Goal: Task Accomplishment & Management: Manage account settings

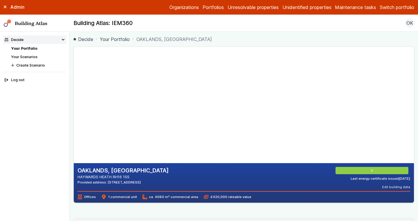
click at [169, 6] on link "Organizations" at bounding box center [183, 7] width 29 height 7
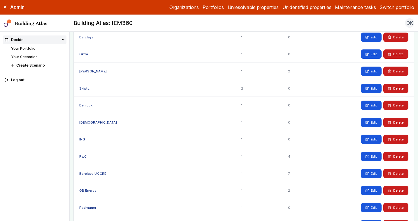
scroll to position [320, 0]
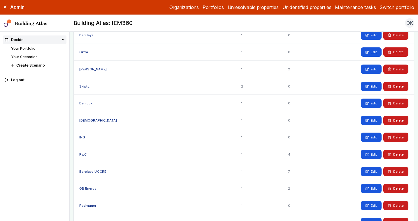
click at [85, 155] on link "PwC" at bounding box center [82, 155] width 7 height 4
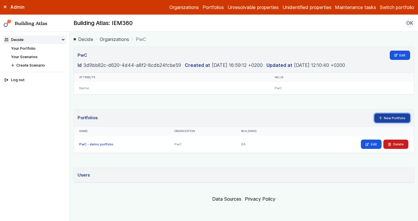
click at [389, 115] on link "New Portfolio" at bounding box center [392, 118] width 36 height 9
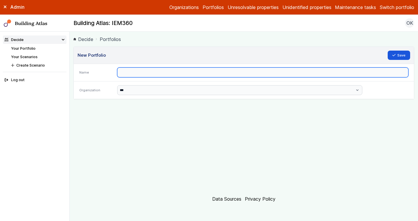
click at [192, 75] on input "text" at bounding box center [262, 73] width 291 height 10
type input "**********"
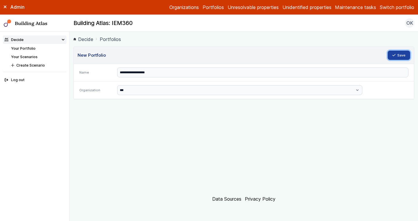
click at [389, 53] on button "Save" at bounding box center [399, 55] width 23 height 9
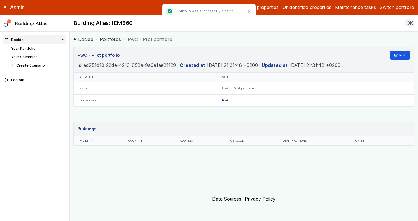
click at [388, 9] on button "Switch portfolio" at bounding box center [397, 7] width 34 height 7
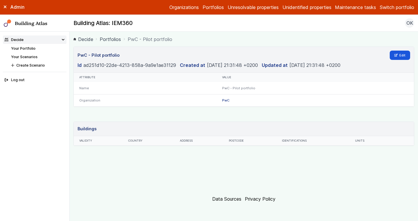
click at [386, 9] on button "Switch portfolio" at bounding box center [397, 7] width 34 height 7
click at [0, 0] on button "PwC - Pilot portfolio" at bounding box center [0, 0] width 0 height 0
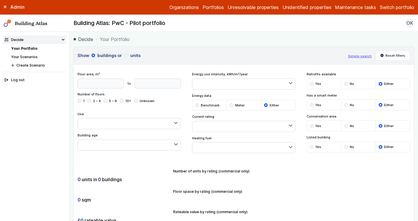
click at [348, 4] on link "Maintenance tasks" at bounding box center [355, 7] width 41 height 7
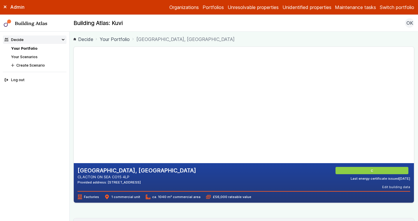
click at [382, 10] on button "Switch portfolio" at bounding box center [397, 7] width 34 height 7
click at [395, 5] on button "Switch portfolio" at bounding box center [397, 7] width 34 height 7
click at [0, 0] on button "PwC - Pilot portfolio" at bounding box center [0, 0] width 0 height 0
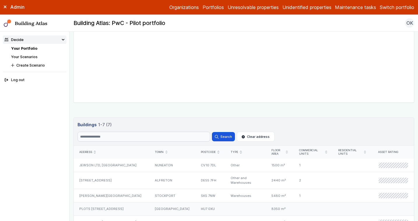
scroll to position [153, 0]
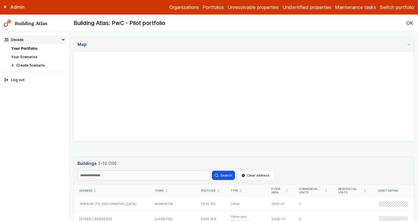
scroll to position [209, 0]
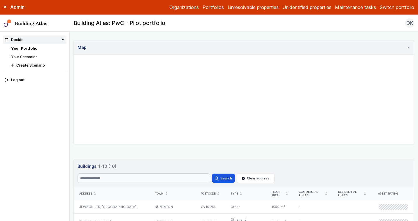
click at [304, 9] on link "Unidentified properties" at bounding box center [306, 7] width 49 height 7
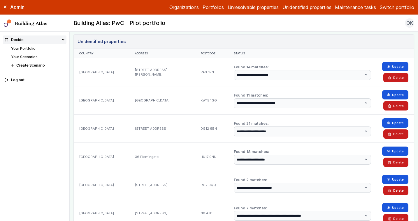
scroll to position [13, 0]
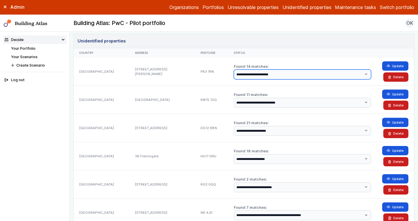
click at [290, 73] on select "**********" at bounding box center [303, 75] width 138 height 10
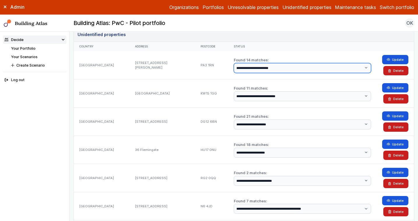
scroll to position [23, 0]
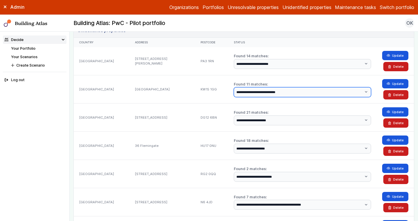
click at [260, 90] on select "**********" at bounding box center [303, 92] width 138 height 10
click at [234, 87] on select "**********" at bounding box center [303, 92] width 138 height 10
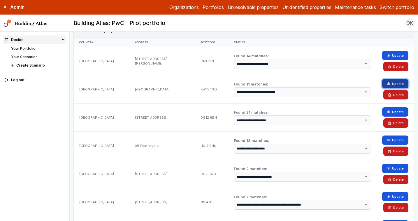
click at [394, 84] on button "Update" at bounding box center [395, 83] width 26 height 9
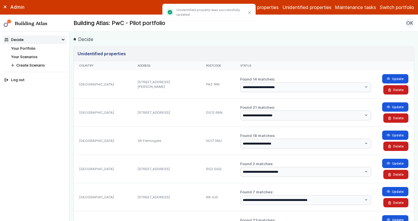
click at [31, 48] on link "Your Portfolio" at bounding box center [23, 48] width 24 height 4
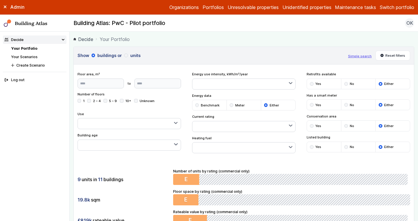
click at [125, 197] on div "19.8k sqm" at bounding box center [124, 200] width 92 height 11
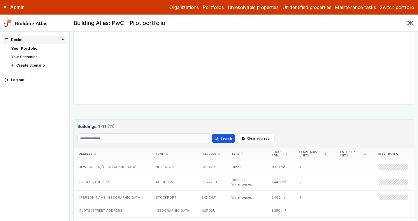
scroll to position [250, 0]
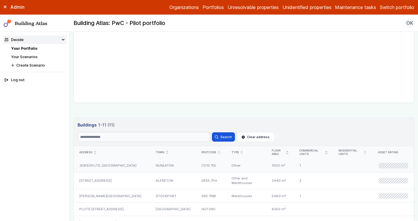
click at [160, 165] on div "NUNEATON" at bounding box center [173, 165] width 46 height 13
click at [151, 178] on div "ALFRETON" at bounding box center [173, 180] width 46 height 17
click at [150, 198] on div "STOCKPORT" at bounding box center [173, 196] width 46 height 13
click at [150, 207] on div "[GEOGRAPHIC_DATA]" at bounding box center [173, 209] width 46 height 13
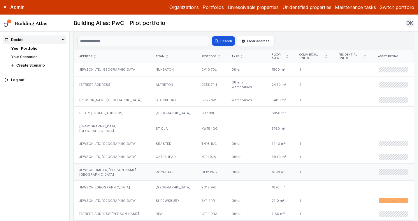
scroll to position [351, 0]
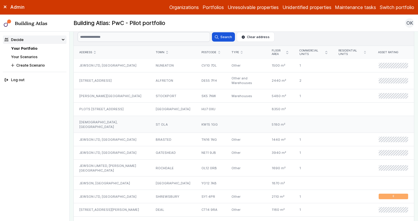
click at [150, 129] on div "ST OLA" at bounding box center [173, 124] width 46 height 17
click at [150, 142] on div "BRASTED" at bounding box center [173, 139] width 46 height 13
click at [150, 154] on div "GATESHEAD" at bounding box center [173, 153] width 46 height 13
click at [150, 169] on div "ROCHDALE" at bounding box center [173, 168] width 46 height 17
click at [151, 183] on div "[GEOGRAPHIC_DATA]" at bounding box center [173, 183] width 46 height 13
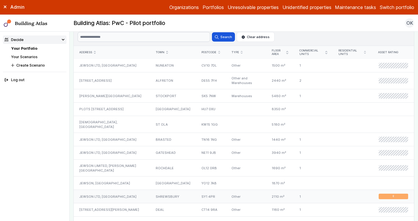
click at [152, 198] on div "SHREWSBURY" at bounding box center [173, 196] width 46 height 13
click at [150, 211] on div "DEAL" at bounding box center [173, 210] width 46 height 13
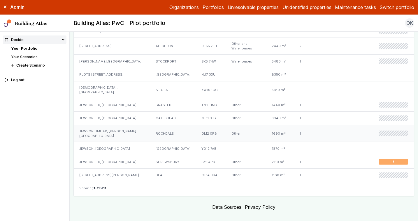
scroll to position [393, 0]
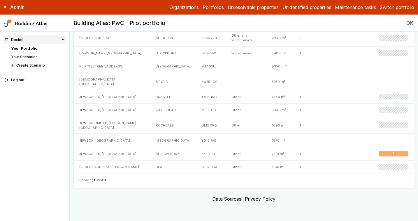
click at [311, 10] on link "Unidentified properties" at bounding box center [306, 7] width 49 height 7
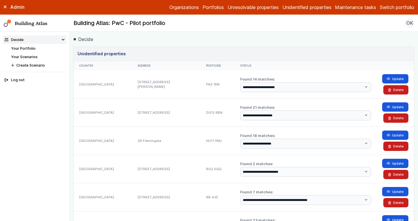
click at [208, 91] on div "PA3 1RN" at bounding box center [217, 85] width 34 height 28
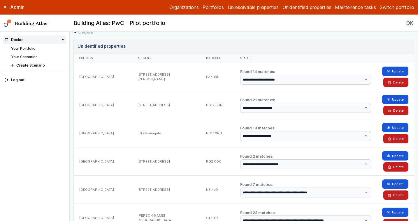
scroll to position [10, 0]
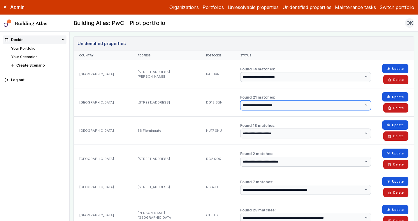
click at [267, 105] on select "**********" at bounding box center [305, 106] width 131 height 10
click at [240, 101] on select "**********" at bounding box center [305, 106] width 131 height 10
drag, startPoint x: 216, startPoint y: 103, endPoint x: 202, endPoint y: 103, distance: 14.9
click at [202, 103] on div "DG12 6BN" at bounding box center [217, 102] width 34 height 28
copy div "DG12 6BN"
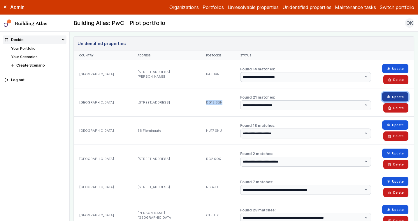
click at [396, 96] on button "Update" at bounding box center [395, 96] width 26 height 9
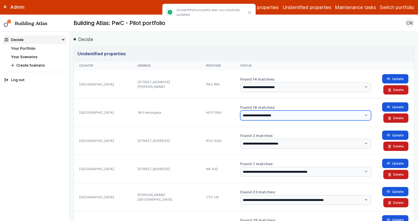
click at [274, 115] on select "**********" at bounding box center [305, 116] width 131 height 10
click at [240, 111] on select "**********" at bounding box center [305, 116] width 131 height 10
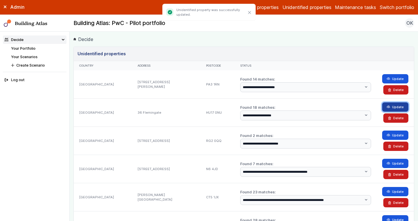
click at [392, 110] on button "Update" at bounding box center [395, 107] width 26 height 9
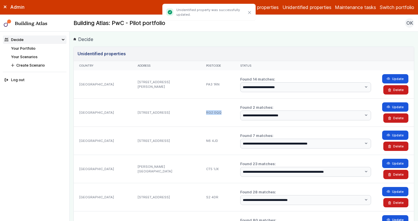
drag, startPoint x: 218, startPoint y: 112, endPoint x: 197, endPoint y: 112, distance: 21.3
click at [200, 112] on div "RG2 0QQ" at bounding box center [217, 112] width 34 height 28
click at [313, 63] on div "Status" at bounding box center [306, 65] width 142 height 9
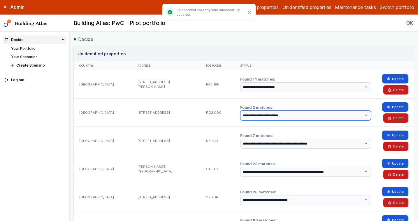
click at [295, 116] on select "**********" at bounding box center [305, 116] width 131 height 10
click at [240, 111] on select "**********" at bounding box center [305, 116] width 131 height 10
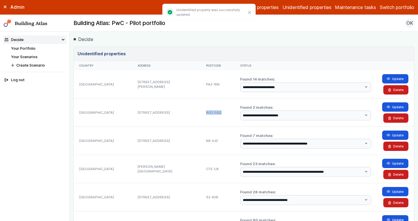
drag, startPoint x: 217, startPoint y: 113, endPoint x: 202, endPoint y: 113, distance: 15.7
click at [202, 113] on div "RG2 0QQ" at bounding box center [217, 112] width 34 height 28
copy div "RG2 0QQ"
click at [394, 106] on button "Update" at bounding box center [395, 107] width 26 height 9
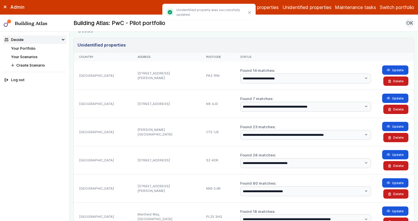
scroll to position [9, 0]
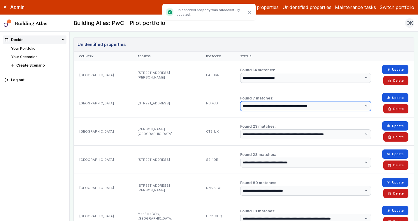
click at [302, 106] on select "**********" at bounding box center [305, 106] width 131 height 10
select select "*"
click at [240, 101] on select "**********" at bounding box center [305, 106] width 131 height 10
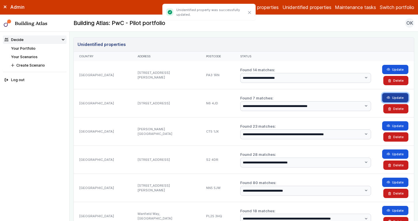
click at [388, 98] on icon "submit" at bounding box center [388, 97] width 3 height 3
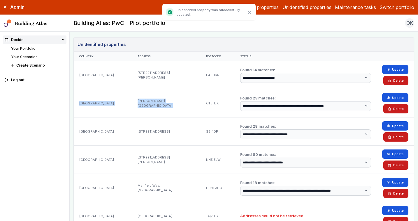
drag, startPoint x: 214, startPoint y: 104, endPoint x: 198, endPoint y: 104, distance: 16.6
click at [295, 94] on div "**********" at bounding box center [306, 103] width 142 height 28
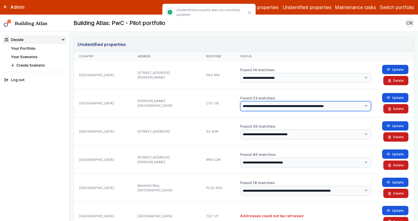
click at [291, 106] on select "**********" at bounding box center [305, 106] width 131 height 10
select select "**"
click at [240, 101] on select "**********" at bounding box center [305, 106] width 131 height 10
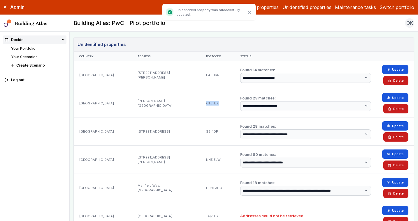
drag, startPoint x: 221, startPoint y: 103, endPoint x: 197, endPoint y: 102, distance: 24.0
click at [200, 102] on div "CT5 1JX" at bounding box center [217, 103] width 34 height 28
copy div "CT5 1JX"
click at [396, 98] on button "Update" at bounding box center [395, 97] width 26 height 9
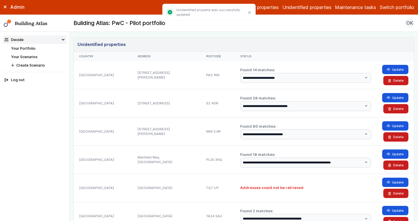
click at [23, 48] on link "Your Portfolio" at bounding box center [23, 48] width 24 height 4
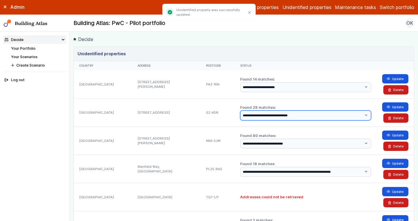
click at [283, 112] on select "**********" at bounding box center [305, 116] width 131 height 10
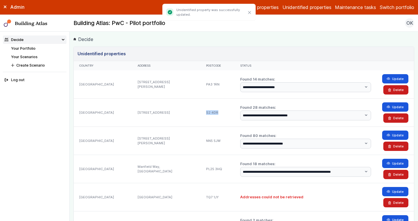
drag, startPoint x: 216, startPoint y: 112, endPoint x: 202, endPoint y: 112, distance: 14.6
click at [202, 112] on div "S2 4DR" at bounding box center [217, 112] width 34 height 28
copy div "S2 4DR"
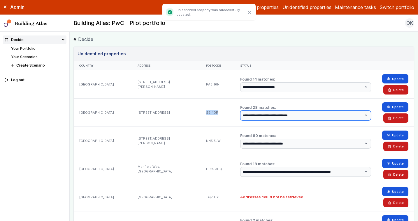
click at [297, 113] on select "**********" at bounding box center [305, 116] width 131 height 10
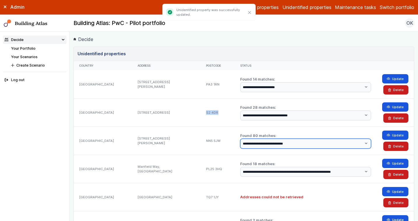
click at [280, 146] on select "**********" at bounding box center [305, 144] width 131 height 10
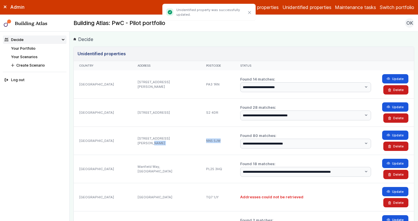
drag, startPoint x: 219, startPoint y: 142, endPoint x: 194, endPoint y: 142, distance: 25.6
click at [194, 142] on div "**********" at bounding box center [244, 141] width 340 height 28
copy div "NN5 5JW"
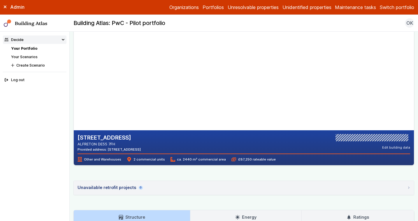
scroll to position [29, 0]
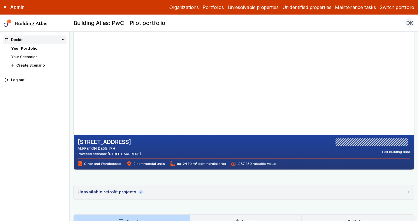
drag, startPoint x: 120, startPoint y: 148, endPoint x: 98, endPoint y: 147, distance: 21.6
click at [98, 147] on address "ALFRETON DE55 7FH" at bounding box center [109, 149] width 63 height 6
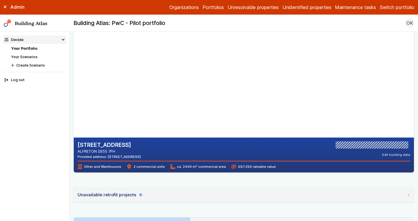
scroll to position [28, 0]
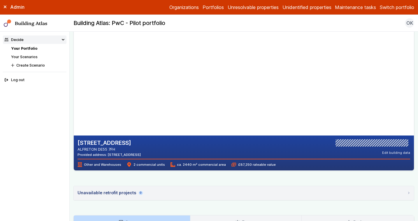
copy address "DE55 7FH"
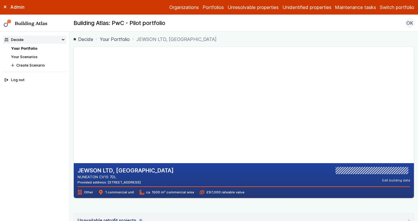
click at [205, 201] on div "JEWSON LTD, [GEOGRAPHIC_DATA] NUNEATON CV10 7DL Provided address: [STREET_ADDRE…" at bounding box center [243, 202] width 341 height 311
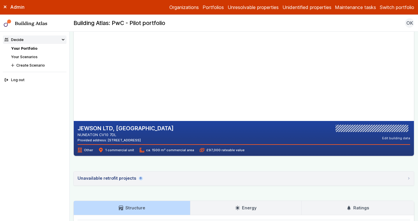
scroll to position [41, 0]
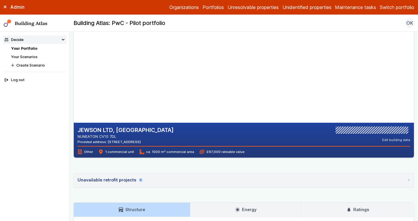
drag, startPoint x: 117, startPoint y: 136, endPoint x: 99, endPoint y: 137, distance: 18.7
click at [99, 137] on address "NUNEATON CV10 7DL" at bounding box center [126, 137] width 96 height 6
copy address "CV10 7DL"
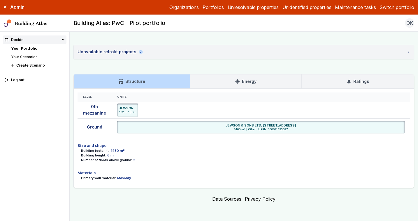
scroll to position [167, 0]
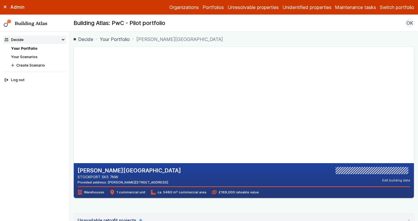
drag, startPoint x: 159, startPoint y: 183, endPoint x: 141, endPoint y: 183, distance: 17.5
click at [141, 183] on div "[PERSON_NAME][GEOGRAPHIC_DATA] [STREET_ADDRESS] Provided address: [PERSON_NAME]…" at bounding box center [244, 176] width 333 height 18
copy div "SK5 7NW"
click at [263, 177] on div "[PERSON_NAME][GEOGRAPHIC_DATA] [STREET_ADDRESS] Provided address: [PERSON_NAME]…" at bounding box center [244, 176] width 333 height 18
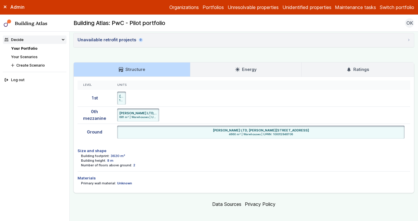
scroll to position [179, 0]
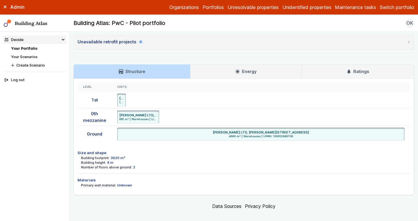
click at [191, 152] on h4 "Size and shape" at bounding box center [244, 153] width 333 height 6
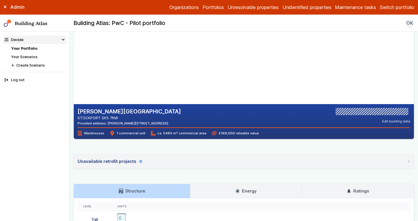
scroll to position [0, 0]
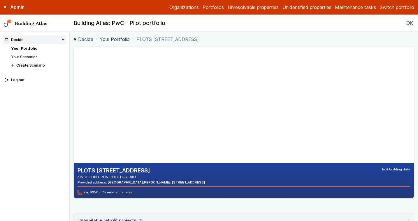
drag, startPoint x: 142, startPoint y: 177, endPoint x: 121, endPoint y: 177, distance: 21.9
click at [121, 177] on address "KINGSTON UPON HULL HU7 0XU" at bounding box center [141, 178] width 127 height 6
copy address "HU7 0XU"
click at [245, 182] on div "PLOTS 90 AND 91, ROTTERDAM ROAD KINGSTON UPON HULL HU7 0XU Provided address: Ro…" at bounding box center [244, 176] width 333 height 18
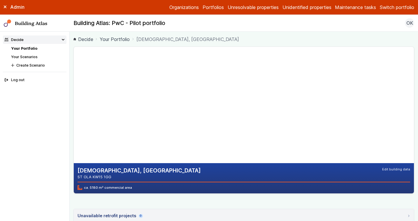
drag, startPoint x: 113, startPoint y: 176, endPoint x: 92, endPoint y: 176, distance: 21.0
click at [92, 176] on address "ST OLA KW15 1GG" at bounding box center [139, 178] width 123 height 6
copy address "KW15 1GG"
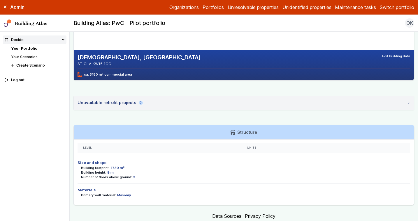
scroll to position [112, 0]
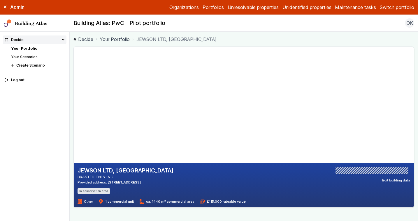
drag, startPoint x: 148, startPoint y: 182, endPoint x: 126, endPoint y: 182, distance: 21.9
click at [126, 182] on div "Provided address: High Street, TN16 1NG" at bounding box center [126, 182] width 96 height 5
copy div "TN16 1NG"
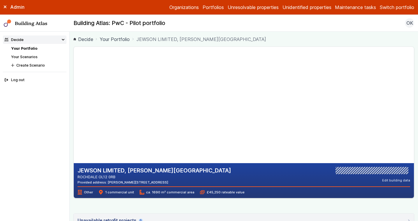
drag, startPoint x: 155, startPoint y: 181, endPoint x: 134, endPoint y: 181, distance: 20.4
click at [134, 181] on div "Provided address: [PERSON_NAME][STREET_ADDRESS]" at bounding box center [155, 182] width 154 height 5
copy div "OL12 0RB"
click at [280, 181] on div "JEWSON LIMITED, [PERSON_NAME][GEOGRAPHIC_DATA] ROCHDALE OL12 0RB Provided addre…" at bounding box center [244, 176] width 333 height 18
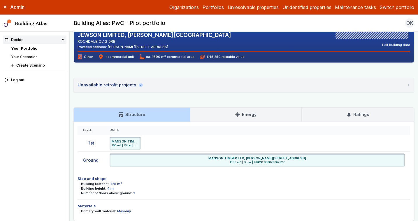
scroll to position [169, 0]
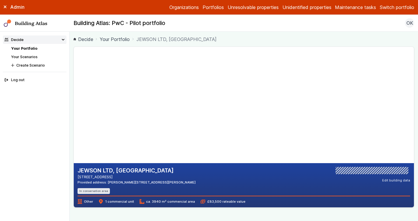
drag, startPoint x: 121, startPoint y: 180, endPoint x: 101, endPoint y: 179, distance: 19.8
click at [101, 179] on address "GATESHEAD NE11 9JB" at bounding box center [137, 178] width 118 height 6
copy address "NE11 9JB"
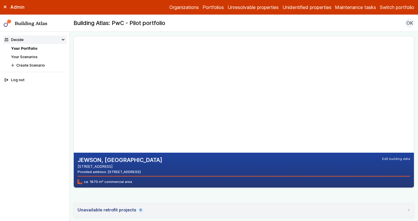
scroll to position [11, 0]
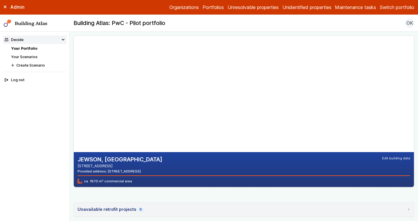
drag, startPoint x: 146, startPoint y: 170, endPoint x: 128, endPoint y: 170, distance: 18.1
click at [128, 170] on div "Provided address: [STREET_ADDRESS]" at bounding box center [120, 171] width 85 height 5
copy div "YO12 7AB"
click at [262, 184] on div "JEWSON, [GEOGRAPHIC_DATA] [STREET_ADDRESS] Provided address: [STREET_ADDRESS] E…" at bounding box center [244, 169] width 340 height 35
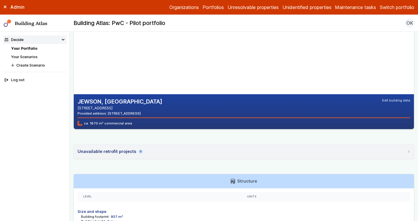
scroll to position [0, 0]
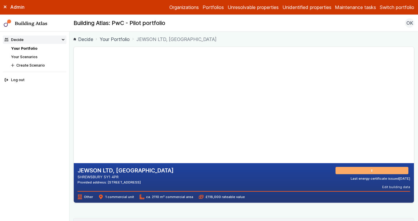
drag, startPoint x: 176, startPoint y: 182, endPoint x: 158, endPoint y: 182, distance: 18.1
click at [158, 182] on div "JEWSON LTD, [GEOGRAPHIC_DATA] SHREWSBURY SY1 4PR Provided address: [STREET_ADDR…" at bounding box center [244, 178] width 333 height 22
copy div "SY1 4PR"
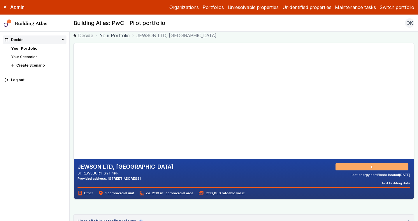
scroll to position [4, 0]
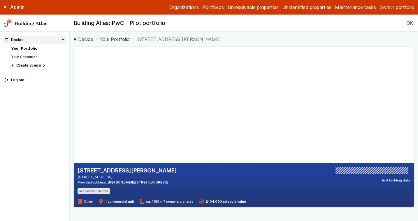
click at [169, 179] on div "77, ALBERT ROAD DEAL CT14 9RA Provided address: Albert Road, CT14 9RA In conser…" at bounding box center [244, 180] width 333 height 27
drag, startPoint x: 113, startPoint y: 176, endPoint x: 89, endPoint y: 176, distance: 24.5
click at [89, 176] on address "DEAL CT14 9RA" at bounding box center [127, 178] width 99 height 6
copy address "CT14 9RA"
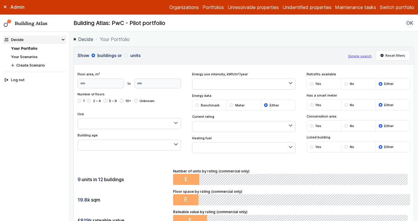
click at [131, 170] on div "9 units in 12 buildings 19.8k sqm £819k rateable value Number of units by ratin…" at bounding box center [244, 197] width 340 height 73
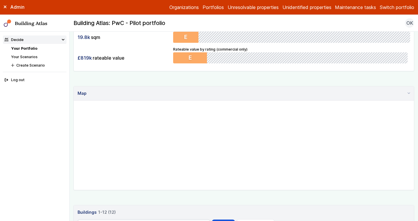
scroll to position [200, 0]
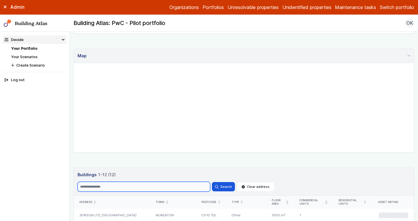
click at [118, 189] on input "Search" at bounding box center [144, 187] width 133 height 10
paste input "********"
type input "********"
click at [212, 182] on button "Search" at bounding box center [223, 186] width 23 height 9
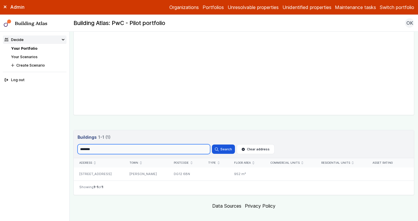
scroll to position [245, 0]
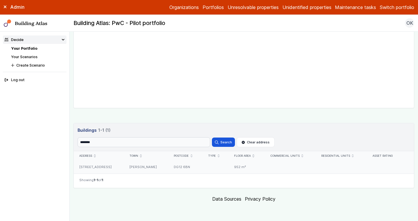
click at [143, 167] on div "[PERSON_NAME]" at bounding box center [146, 167] width 44 height 13
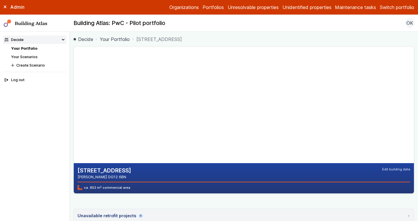
drag, startPoint x: 130, startPoint y: 121, endPoint x: 166, endPoint y: 77, distance: 56.9
click at [74, 77] on gmp-map-3d at bounding box center [74, 105] width 0 height 117
drag, startPoint x: 114, startPoint y: 177, endPoint x: 76, endPoint y: 169, distance: 38.1
click at [76, 169] on div "[STREET_ADDRESS] [PERSON_NAME] DG12 6BN Edit building data Editing building dat…" at bounding box center [244, 178] width 340 height 30
copy div "[STREET_ADDRESS][PERSON_NAME]"
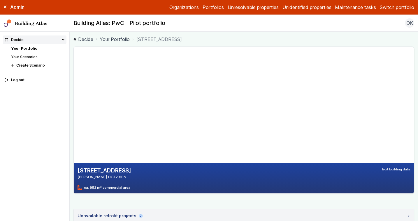
click at [112, 180] on address "[PERSON_NAME] DG12 6BN" at bounding box center [105, 178] width 54 height 6
drag, startPoint x: 112, startPoint y: 180, endPoint x: 93, endPoint y: 179, distance: 19.0
click at [93, 179] on address "[PERSON_NAME] DG12 6BN" at bounding box center [105, 178] width 54 height 6
click at [22, 46] on link "Your Portfolio" at bounding box center [24, 48] width 26 height 4
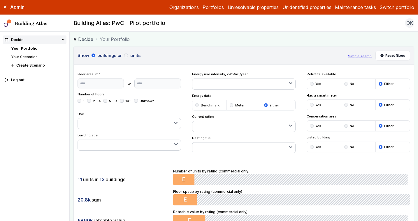
click at [122, 170] on div "11 units in 13 buildings 20.8k sqm £860k rateable value Number of units by rati…" at bounding box center [244, 197] width 340 height 73
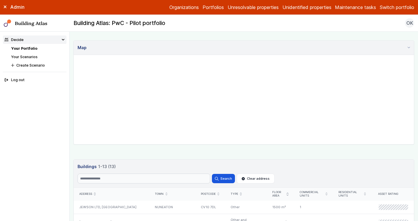
scroll to position [233, 0]
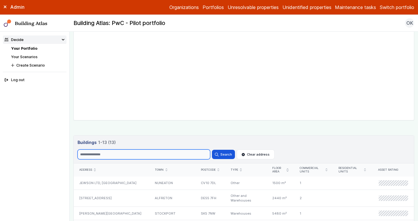
click at [112, 155] on input "Search" at bounding box center [144, 155] width 133 height 10
type input "*******"
click at [212, 150] on button "Search" at bounding box center [223, 154] width 23 height 9
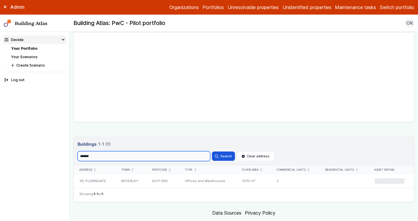
scroll to position [233, 0]
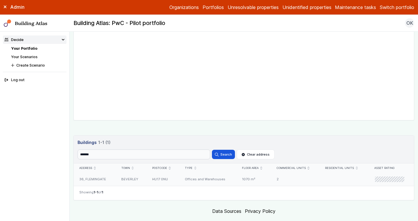
click at [173, 180] on div "HU17 0NU" at bounding box center [163, 179] width 33 height 13
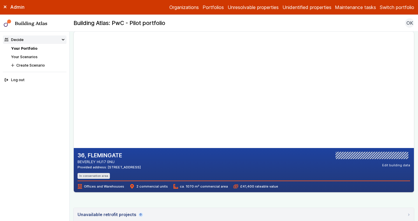
scroll to position [14, 0]
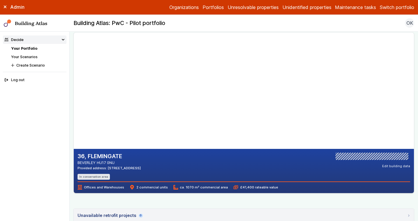
drag, startPoint x: 152, startPoint y: 169, endPoint x: 131, endPoint y: 169, distance: 20.4
click at [131, 169] on div "36, FLEMINGATE BEVERLEY HU17 0NU Provided address: [STREET_ADDRESS] In conserva…" at bounding box center [244, 166] width 333 height 27
copy div "HU17 0NU"
click at [33, 46] on li "Your Portfolio" at bounding box center [38, 49] width 55 height 6
click at [31, 50] on link "Your Portfolio" at bounding box center [24, 48] width 26 height 4
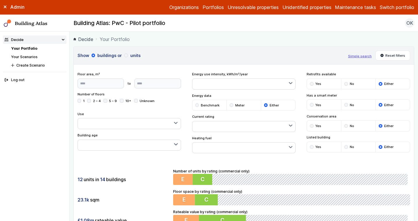
click at [129, 174] on div "12 units in 14 buildings" at bounding box center [124, 179] width 92 height 11
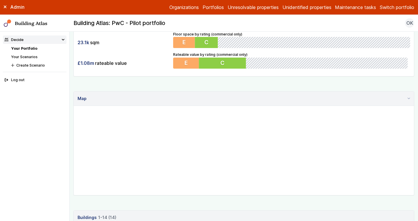
scroll to position [159, 0]
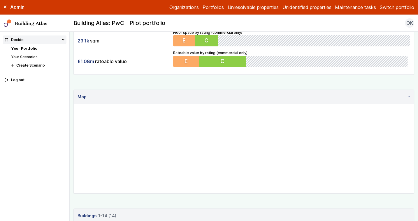
click at [144, 205] on div "Show buildings or units Simple search Reset filters Floor area, m² to Update Nu…" at bounding box center [243, 176] width 341 height 579
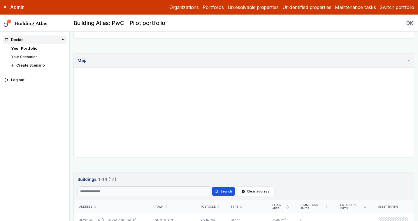
scroll to position [215, 0]
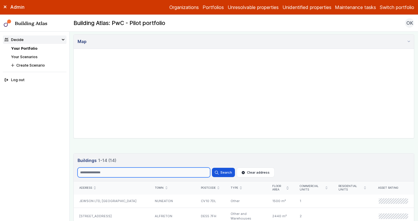
click at [128, 171] on input "Search" at bounding box center [144, 173] width 133 height 10
paste input "*******"
type input "*******"
click at [212, 168] on button "Search" at bounding box center [223, 172] width 23 height 9
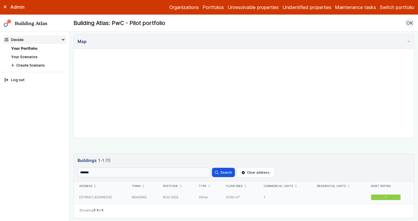
click at [193, 199] on div "RG2 0QQ" at bounding box center [175, 197] width 36 height 13
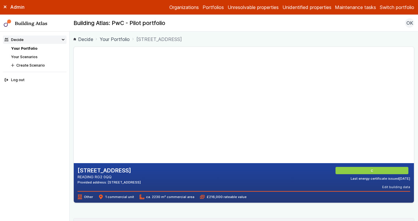
click at [227, 209] on div "[STREET_ADDRESS] READING RG2 0QQ Provided address: [STREET_ADDRESS] C Last ener…" at bounding box center [243, 205] width 341 height 316
drag, startPoint x: 114, startPoint y: 111, endPoint x: 237, endPoint y: 115, distance: 123.0
click at [74, 114] on gmp-map-3d at bounding box center [74, 105] width 0 height 117
drag, startPoint x: 200, startPoint y: 83, endPoint x: 119, endPoint y: 94, distance: 82.1
click at [74, 94] on gmp-map-3d at bounding box center [74, 105] width 0 height 117
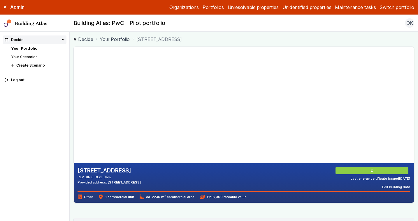
drag, startPoint x: 126, startPoint y: 112, endPoint x: 160, endPoint y: 114, distance: 33.9
click at [74, 114] on gmp-map-3d at bounding box center [74, 105] width 0 height 117
click at [26, 47] on link "Your Portfolio" at bounding box center [24, 48] width 26 height 4
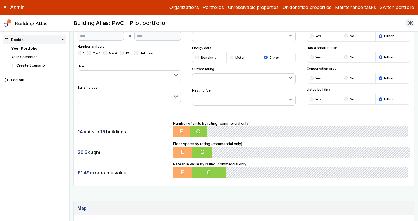
scroll to position [182, 0]
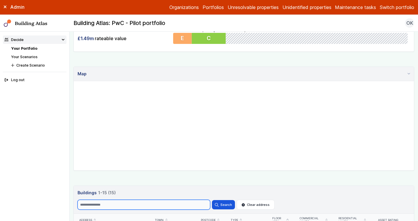
click at [107, 206] on input "Search" at bounding box center [144, 205] width 133 height 10
click at [212, 200] on button "Search" at bounding box center [223, 204] width 23 height 9
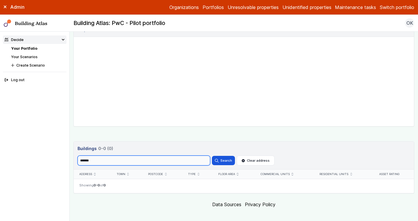
scroll to position [232, 0]
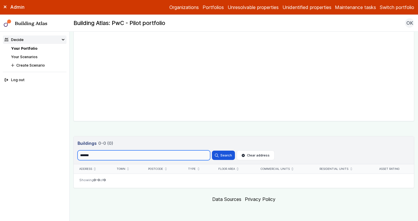
click at [119, 156] on input "*******" at bounding box center [144, 156] width 133 height 10
type input "******"
click at [212, 151] on button "Search" at bounding box center [223, 155] width 23 height 9
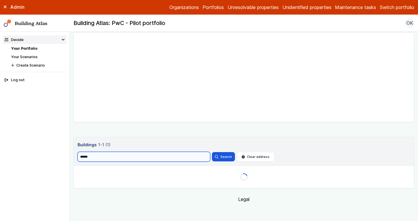
scroll to position [232, 0]
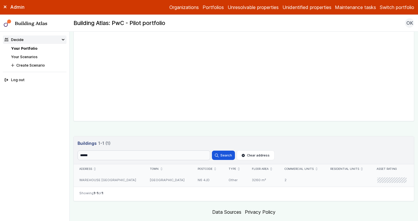
click at [135, 180] on div "WAREHOUSE [GEOGRAPHIC_DATA]" at bounding box center [109, 180] width 71 height 13
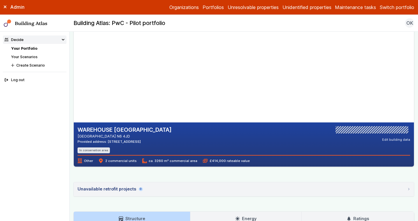
scroll to position [49, 0]
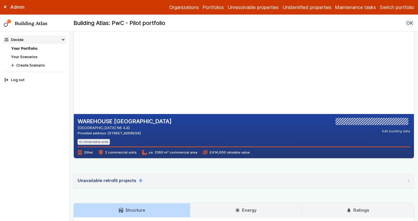
drag, startPoint x: 182, startPoint y: 132, endPoint x: 168, endPoint y: 132, distance: 13.4
click at [168, 132] on div "WAREHOUSE [GEOGRAPHIC_DATA] [GEOGRAPHIC_DATA] N6 4JD Provided address: [STREET_…" at bounding box center [244, 131] width 333 height 27
copy div "N6 4JD"
click at [27, 46] on li "Your Portfolio" at bounding box center [38, 49] width 55 height 6
click at [28, 47] on link "Your Portfolio" at bounding box center [24, 48] width 26 height 4
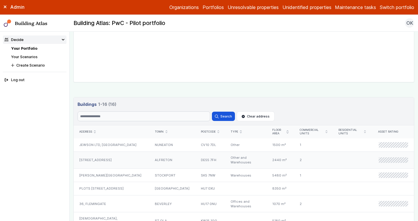
scroll to position [290, 0]
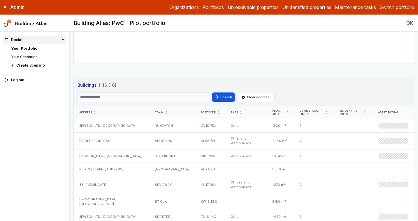
click at [125, 102] on header "Buildings 16 1-16 (16) Buildings 16 1-16 (16) Search Search Clear address" at bounding box center [244, 92] width 340 height 28
click at [133, 94] on input "Search" at bounding box center [144, 97] width 133 height 10
paste input "*******"
type input "*******"
click at [212, 93] on button "Search" at bounding box center [223, 97] width 23 height 9
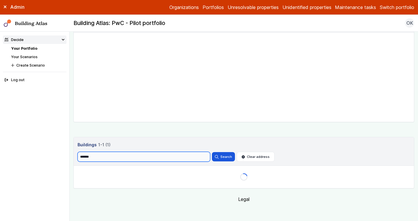
scroll to position [245, 0]
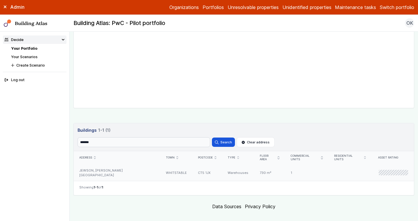
click at [192, 168] on div "CT5 1JX" at bounding box center [207, 173] width 30 height 17
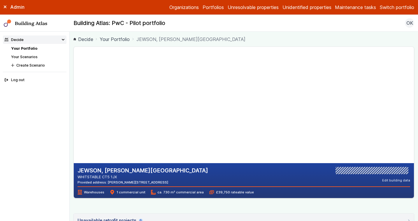
scroll to position [0, 0]
